Goal: Navigation & Orientation: Find specific page/section

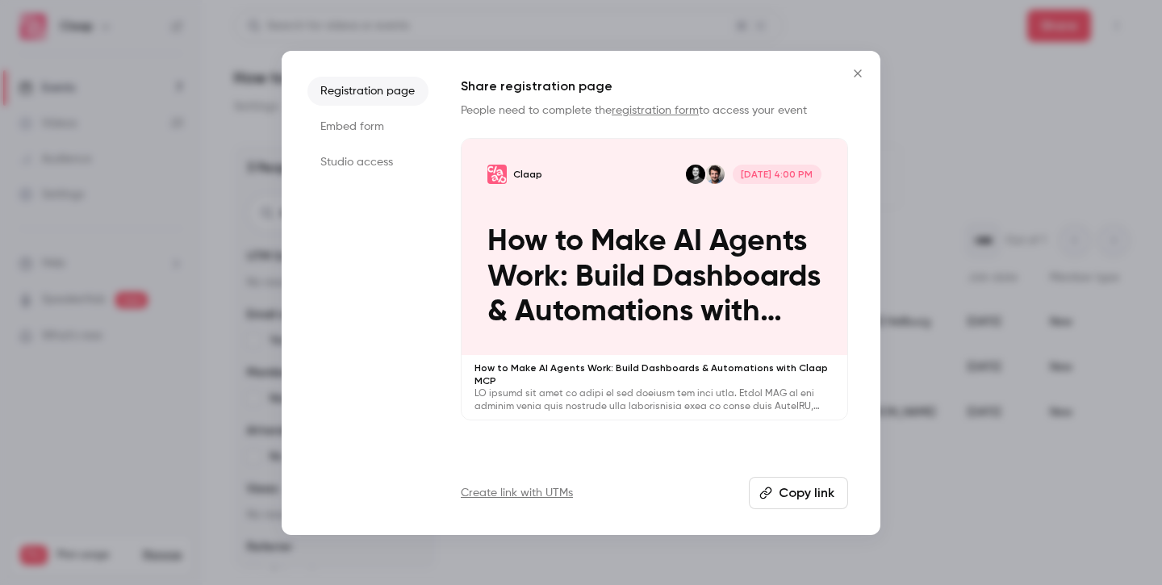
click at [861, 75] on icon "Close" at bounding box center [857, 73] width 19 height 13
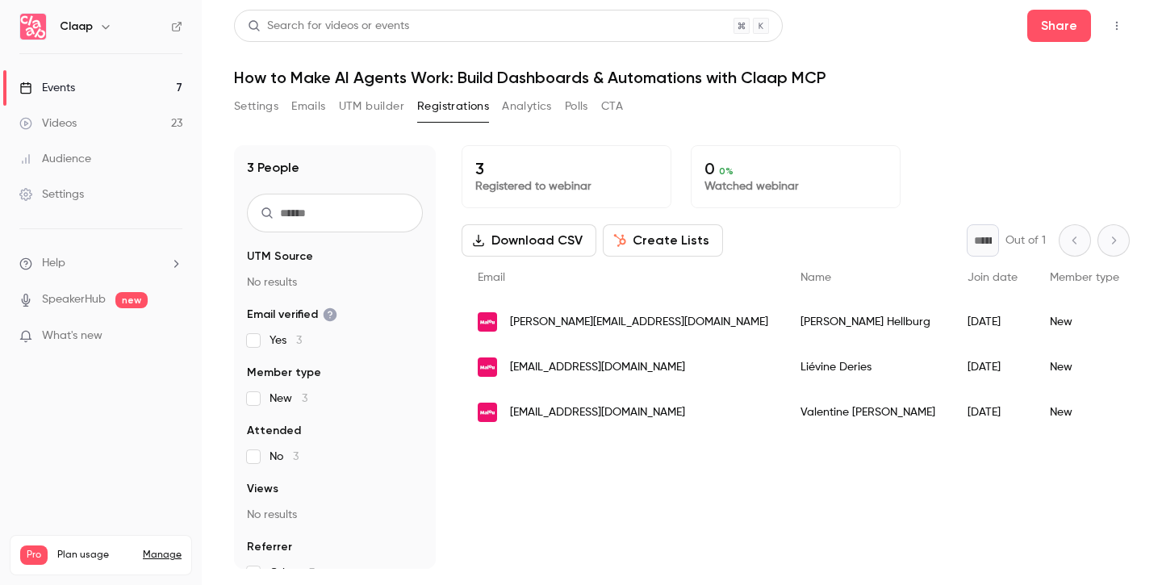
click at [79, 32] on h6 "Claap" at bounding box center [76, 27] width 33 height 16
click at [92, 22] on div "Claap" at bounding box center [109, 26] width 98 height 19
click at [104, 26] on icon "button" at bounding box center [105, 26] width 13 height 13
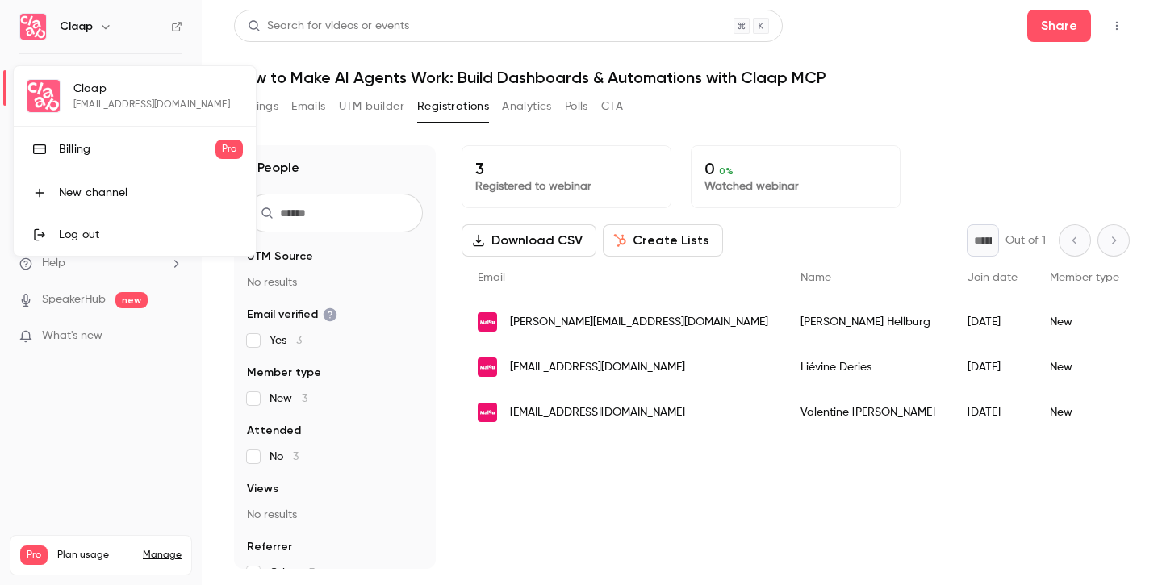
click at [104, 26] on div at bounding box center [581, 292] width 1162 height 585
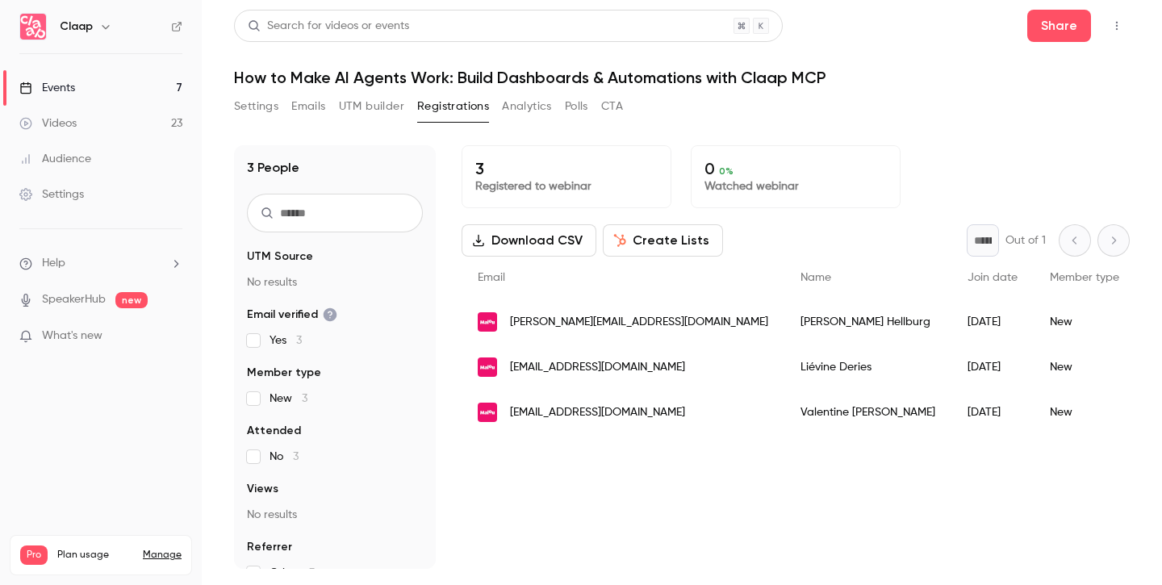
click at [71, 89] on div "Events" at bounding box center [47, 88] width 56 height 16
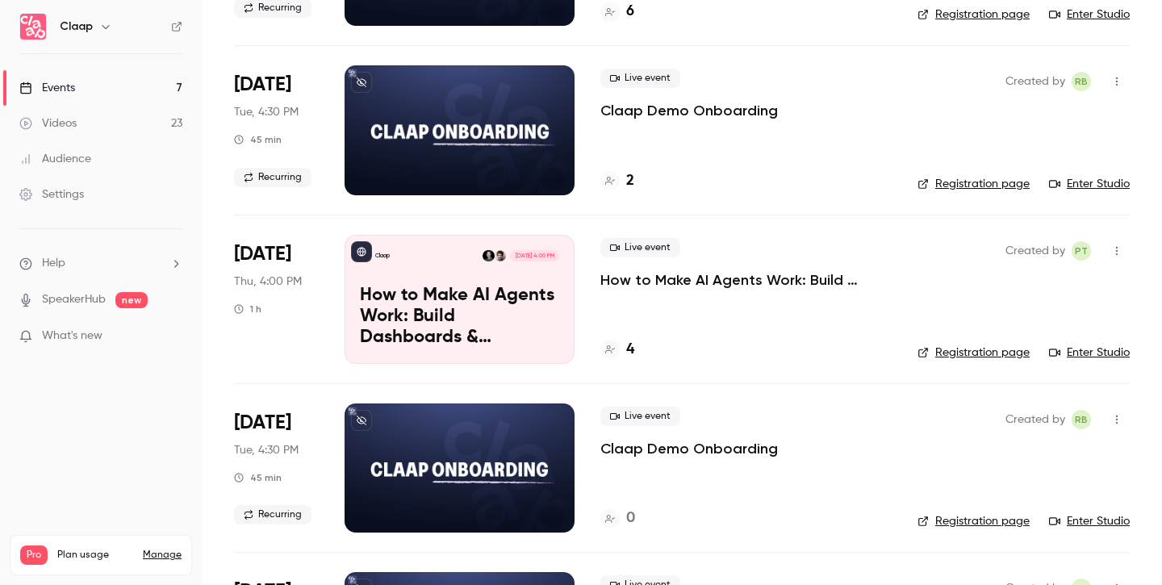
scroll to position [248, 0]
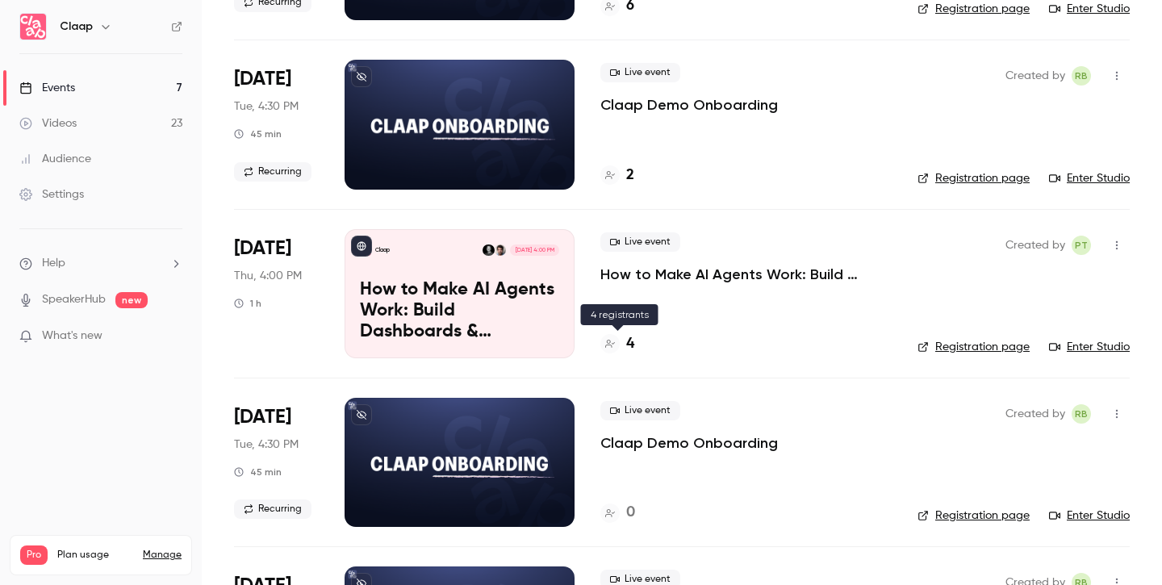
click at [632, 349] on h4 "4" at bounding box center [630, 344] width 8 height 22
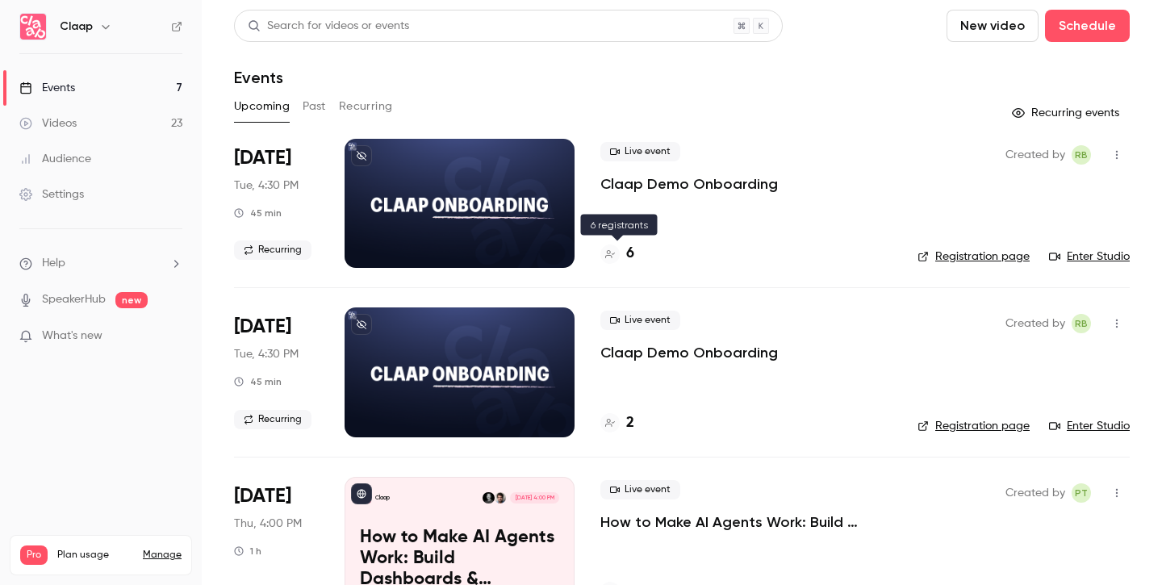
click at [631, 256] on h4 "6" at bounding box center [630, 254] width 8 height 22
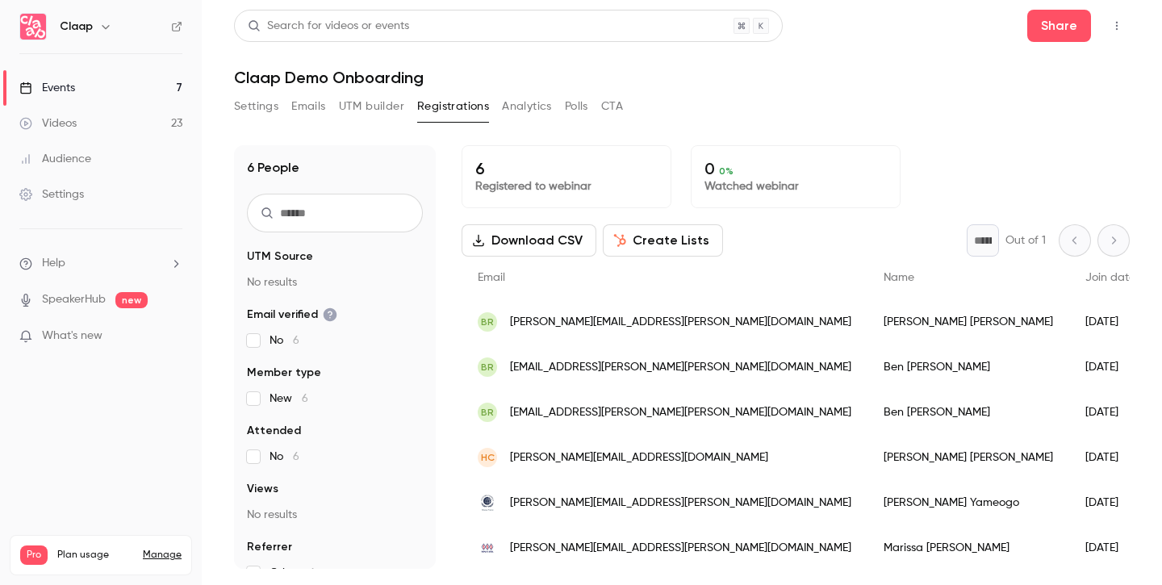
scroll to position [2, 0]
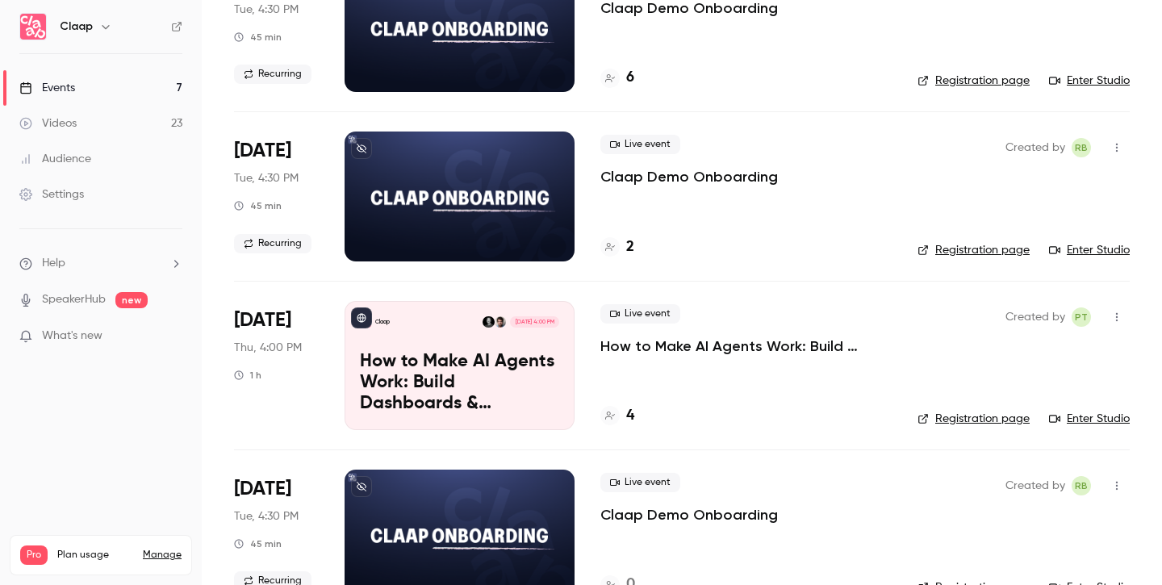
scroll to position [202, 0]
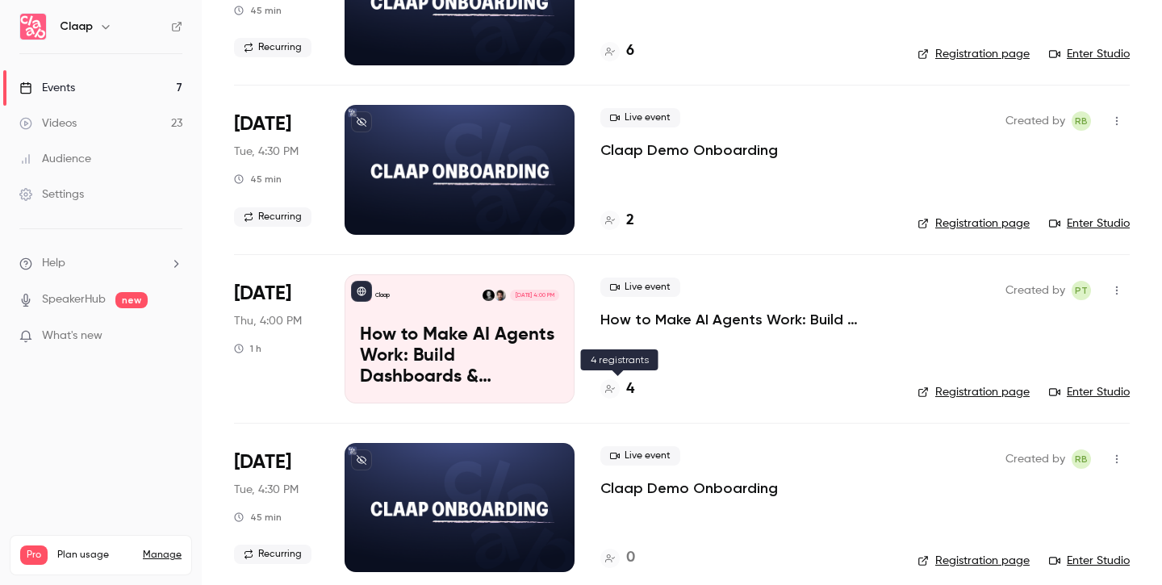
click at [629, 390] on h4 "4" at bounding box center [630, 389] width 8 height 22
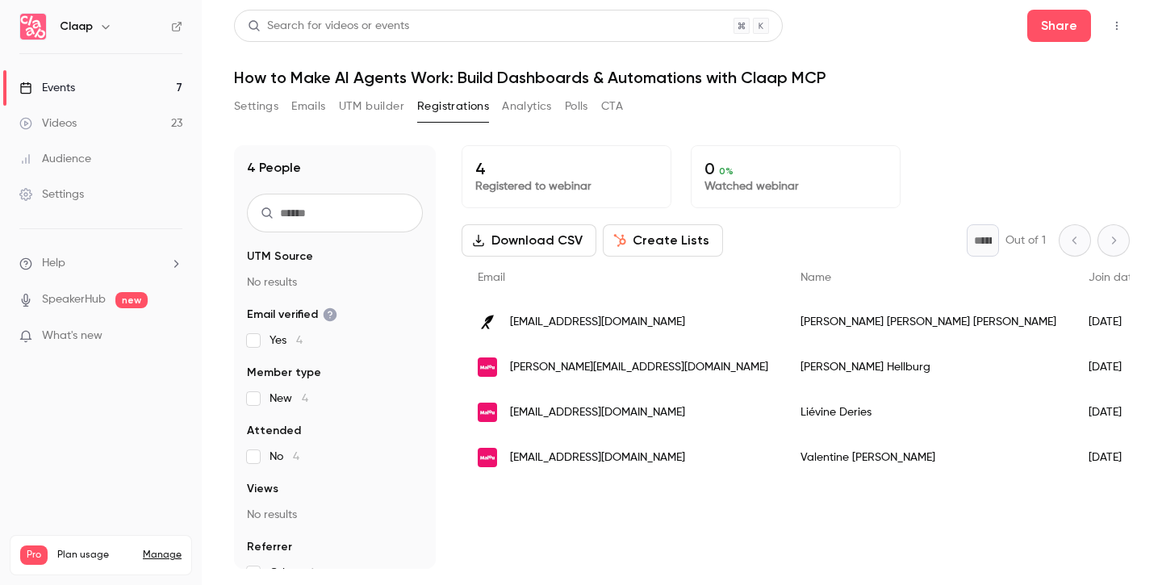
click at [115, 86] on link "Events 7" at bounding box center [101, 87] width 202 height 35
